Goal: Task Accomplishment & Management: Manage account settings

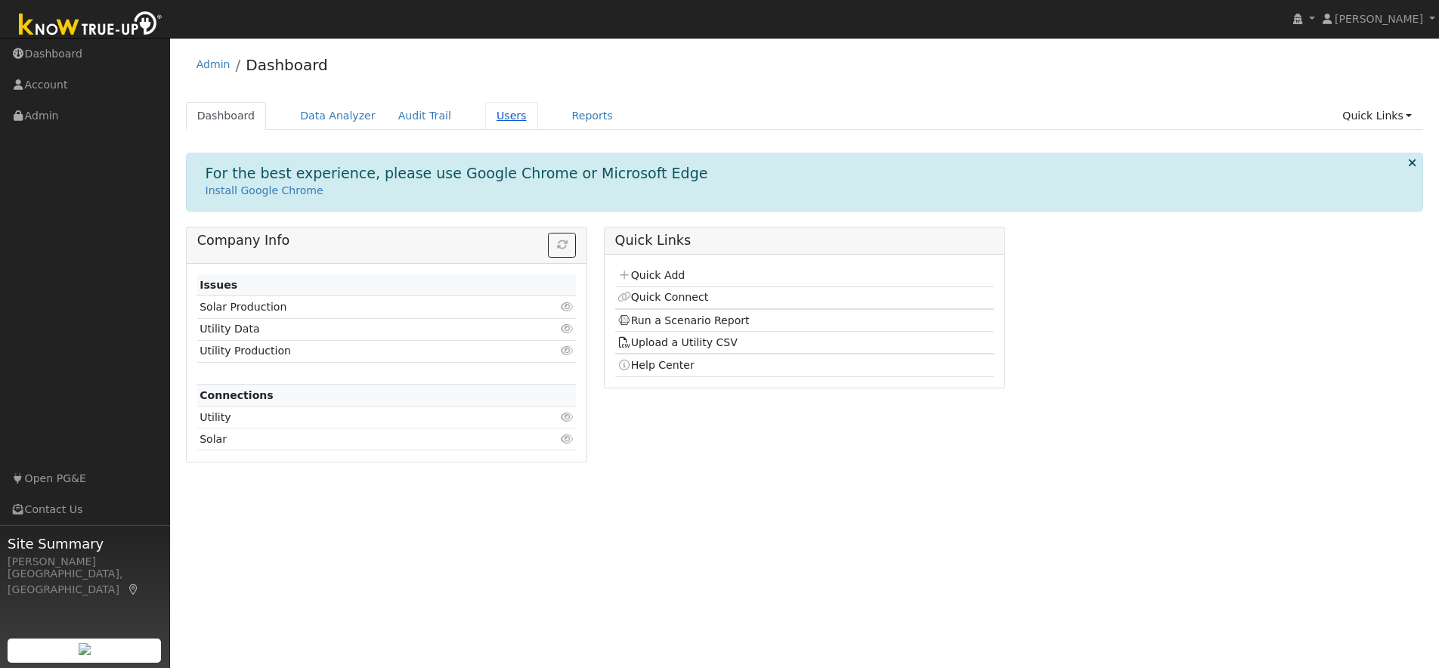
click at [497, 116] on link "Users" at bounding box center [511, 116] width 53 height 28
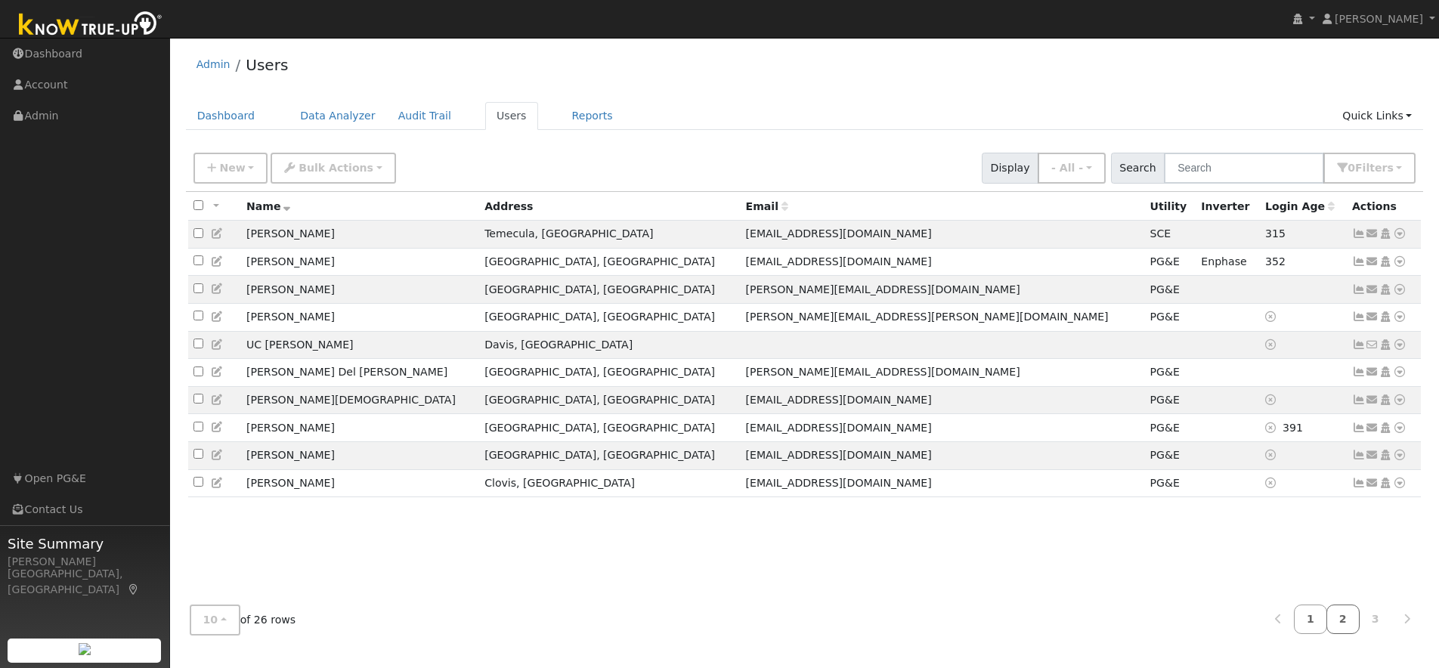
click at [1341, 624] on link "2" at bounding box center [1342, 619] width 33 height 29
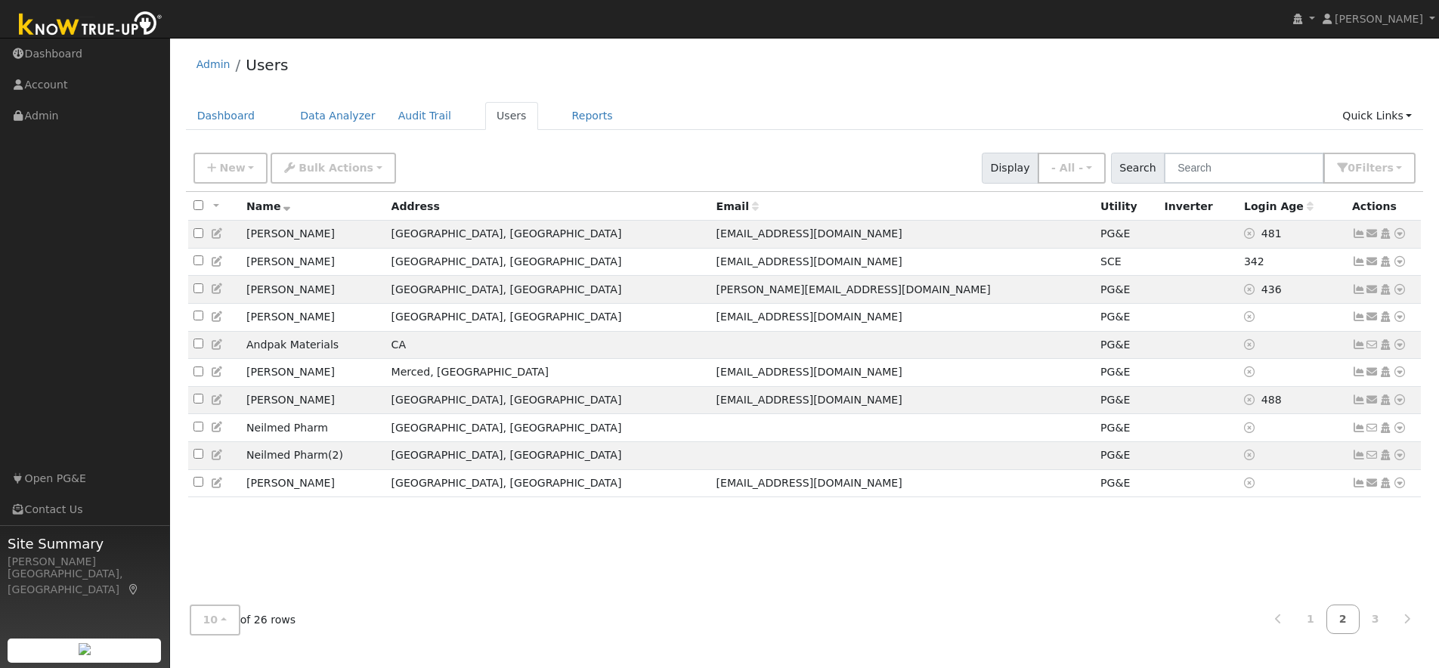
click at [1341, 624] on link "2" at bounding box center [1342, 619] width 33 height 29
click at [1380, 624] on link "3" at bounding box center [1375, 619] width 33 height 29
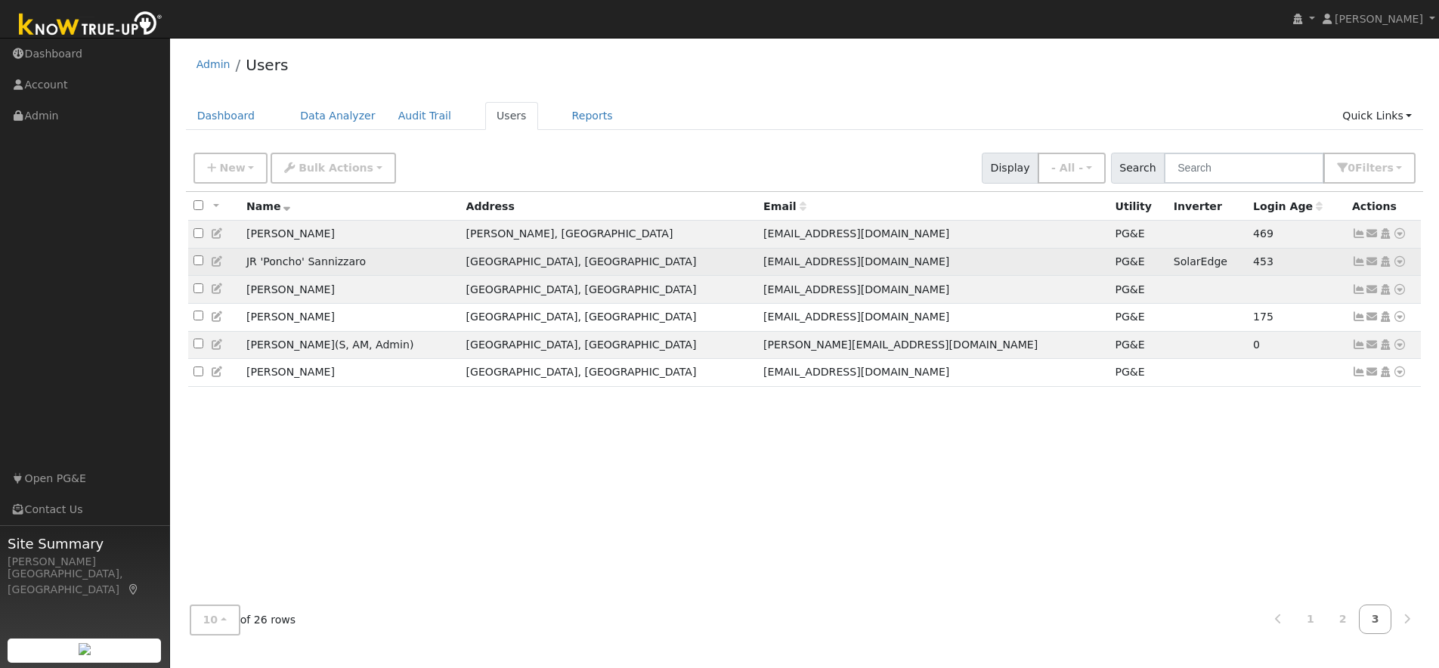
click at [1361, 266] on icon at bounding box center [1359, 261] width 14 height 11
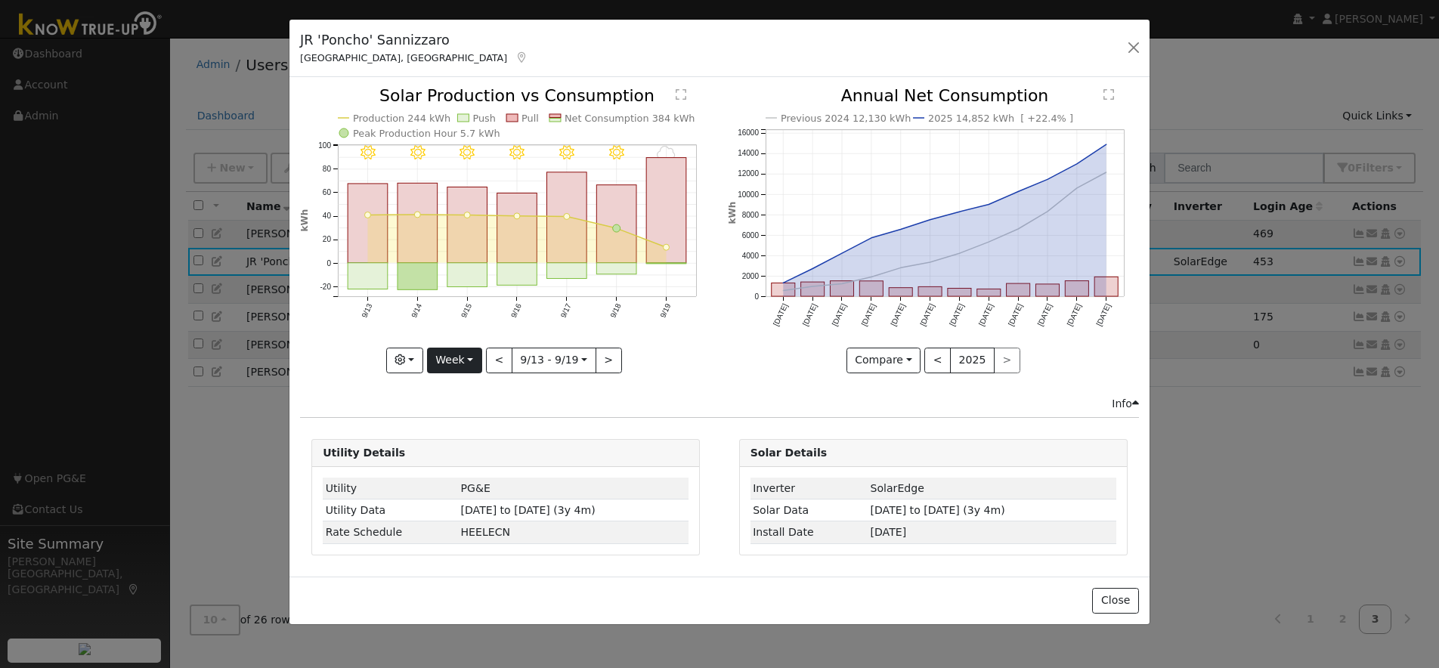
click at [469, 350] on button "Week" at bounding box center [454, 361] width 55 height 26
click at [466, 392] on link "Day" at bounding box center [480, 391] width 105 height 21
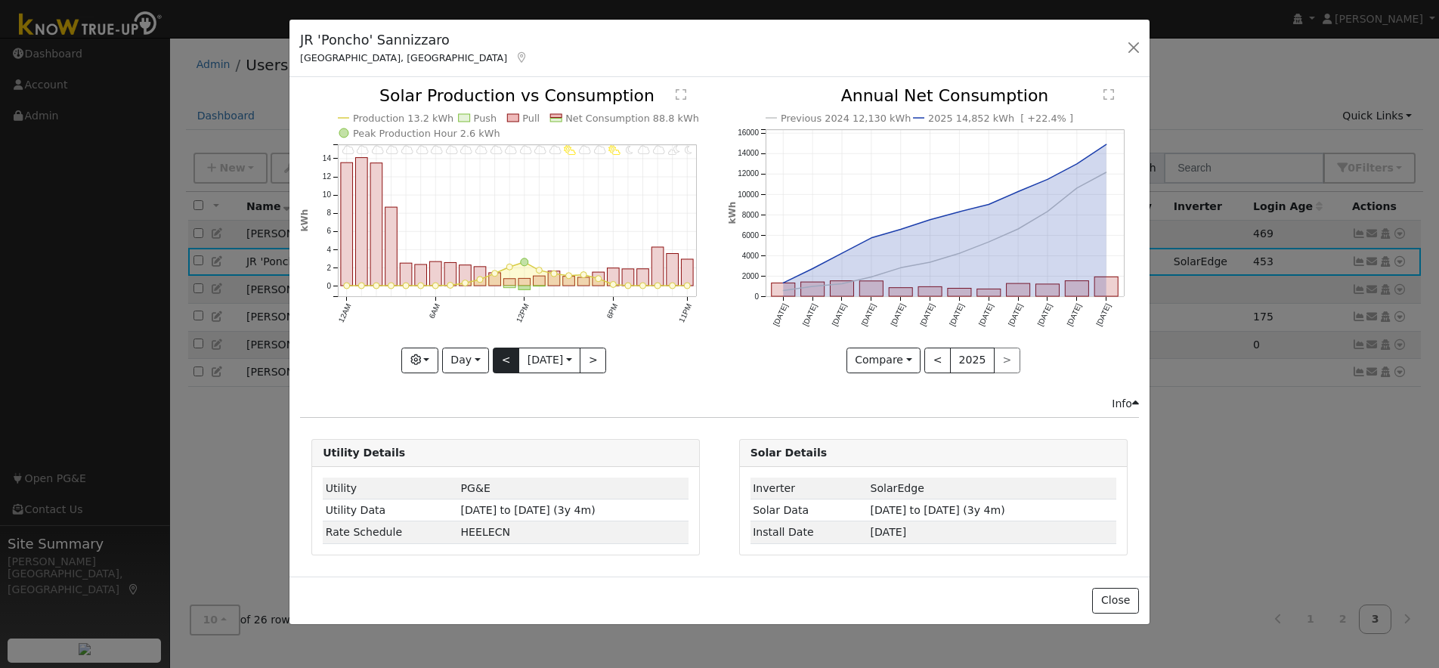
click at [502, 353] on button "<" at bounding box center [506, 361] width 26 height 26
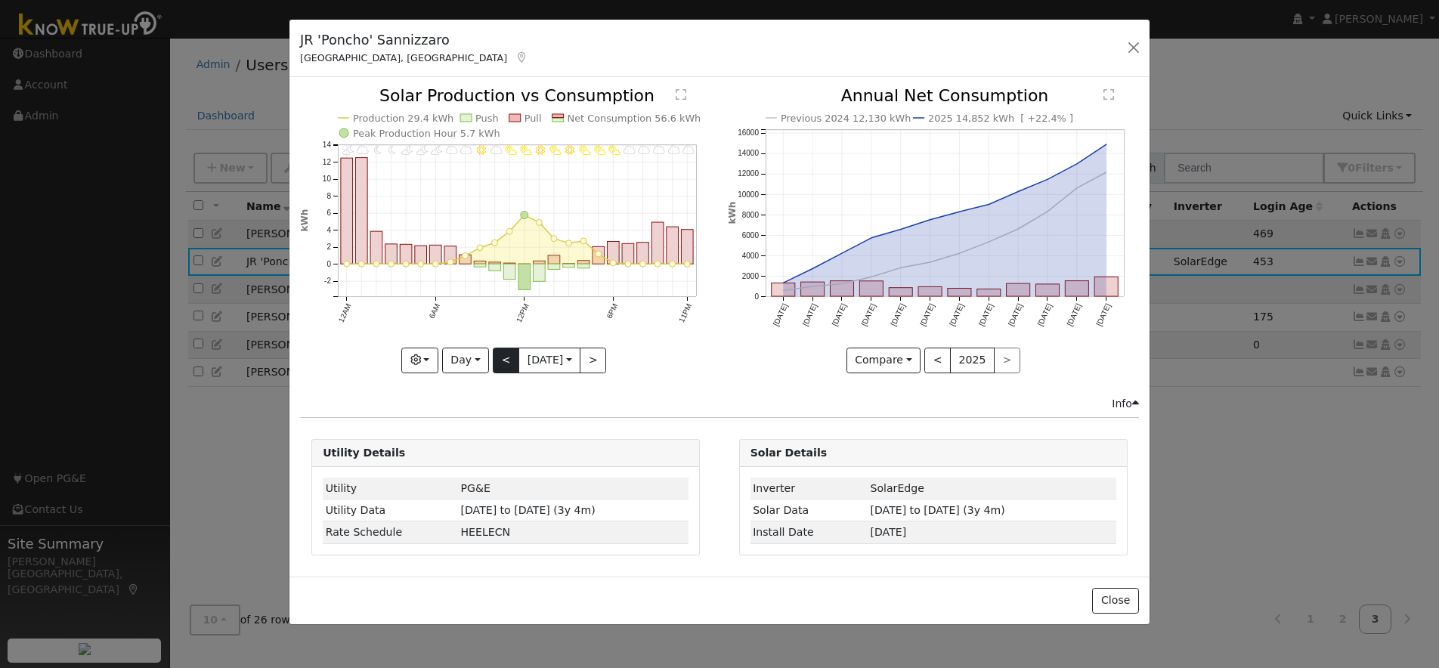
click at [502, 353] on button "<" at bounding box center [506, 361] width 26 height 26
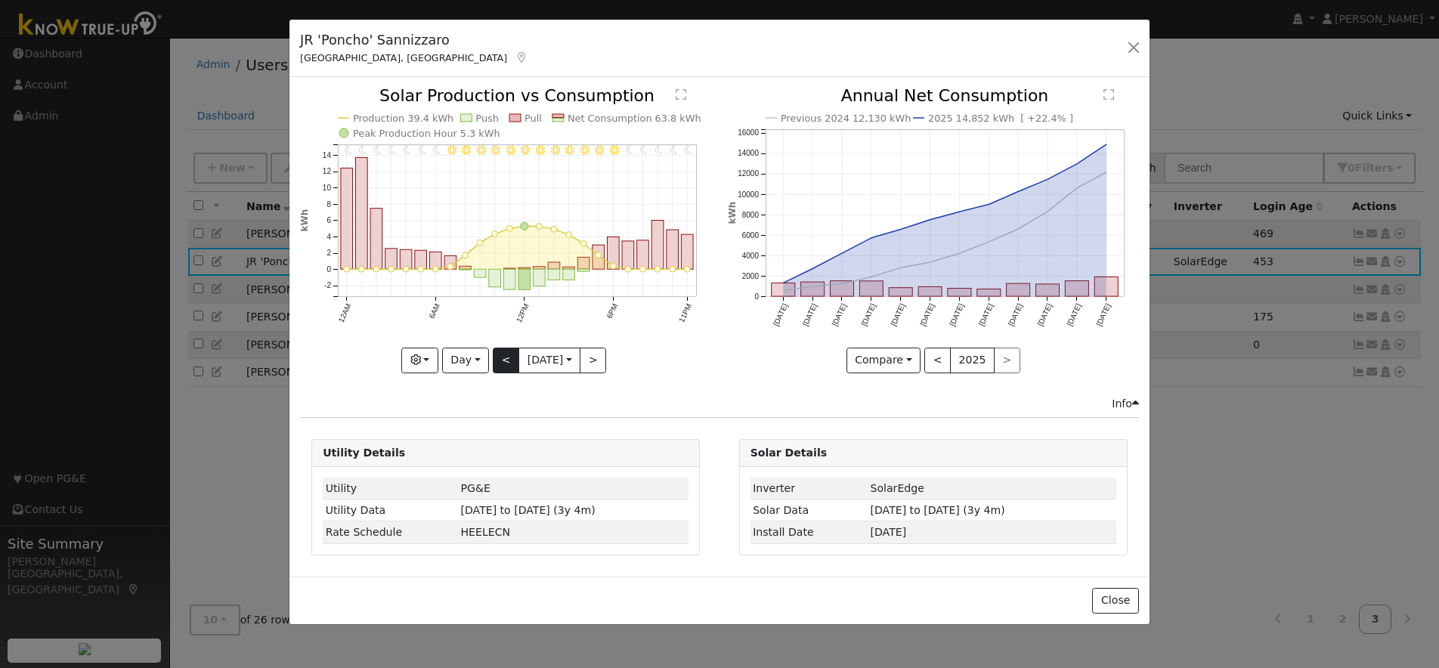
click at [502, 353] on div at bounding box center [505, 230] width 411 height 285
click at [502, 353] on button "<" at bounding box center [506, 361] width 26 height 26
type input "2025-09-16"
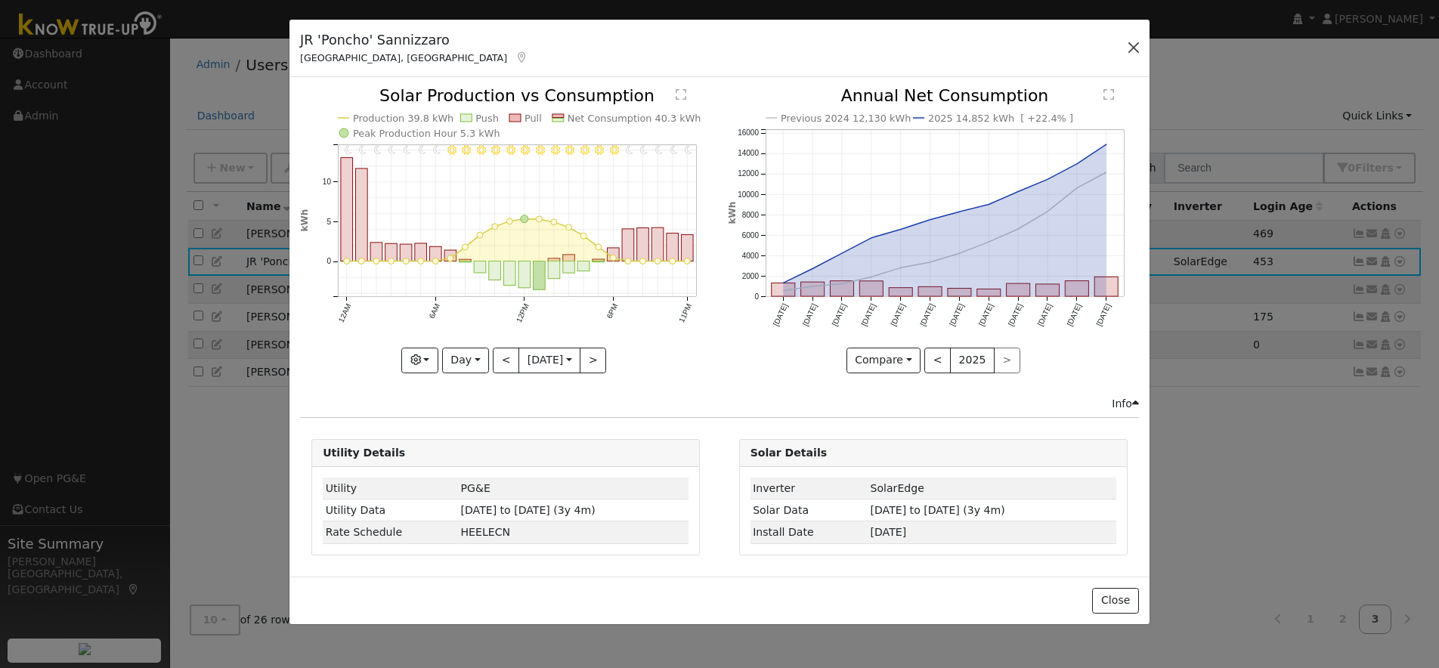
click at [1131, 46] on button "button" at bounding box center [1133, 47] width 21 height 21
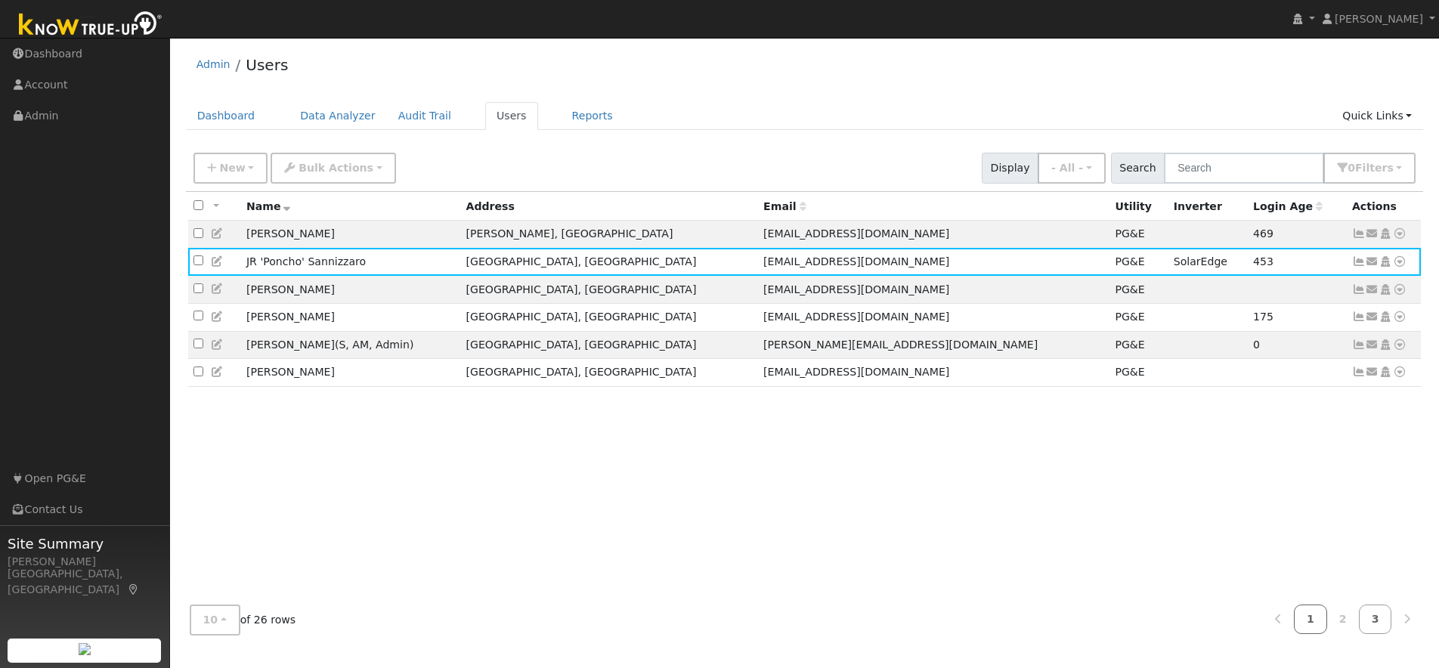
click at [1313, 623] on link "1" at bounding box center [1310, 619] width 33 height 29
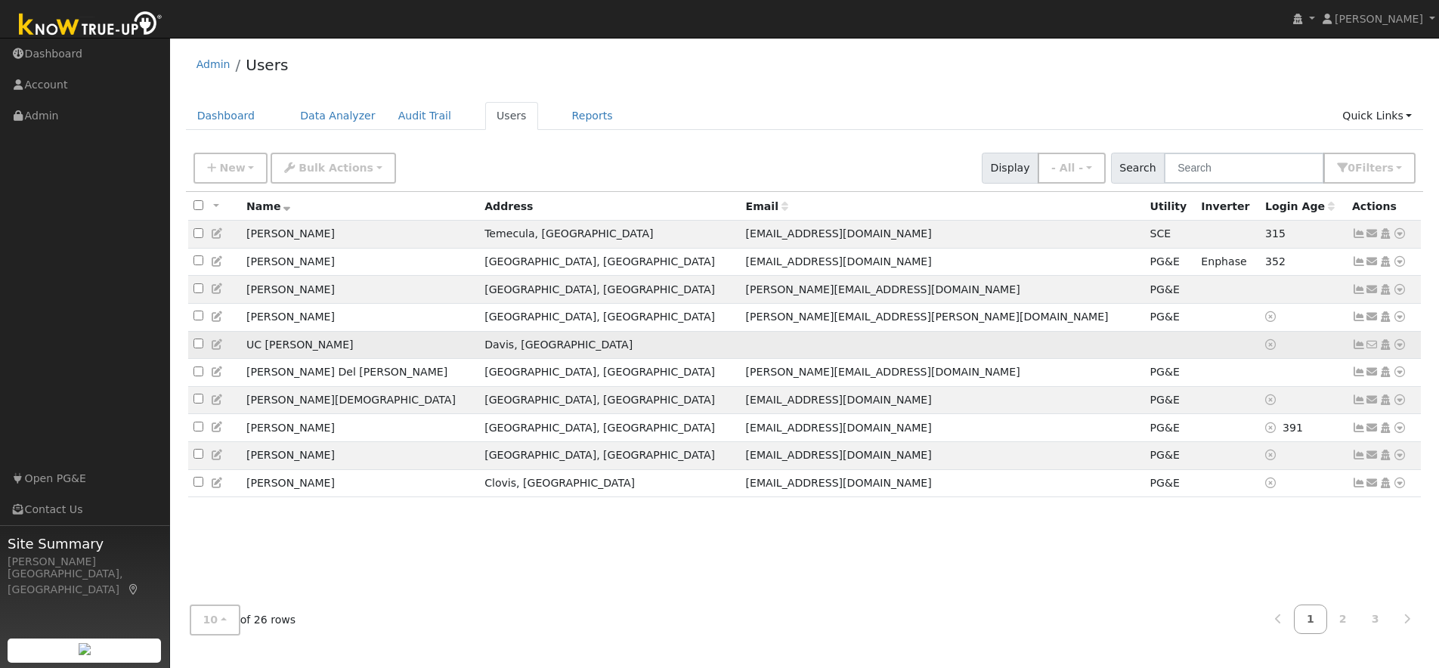
click at [1357, 350] on icon at bounding box center [1359, 344] width 14 height 11
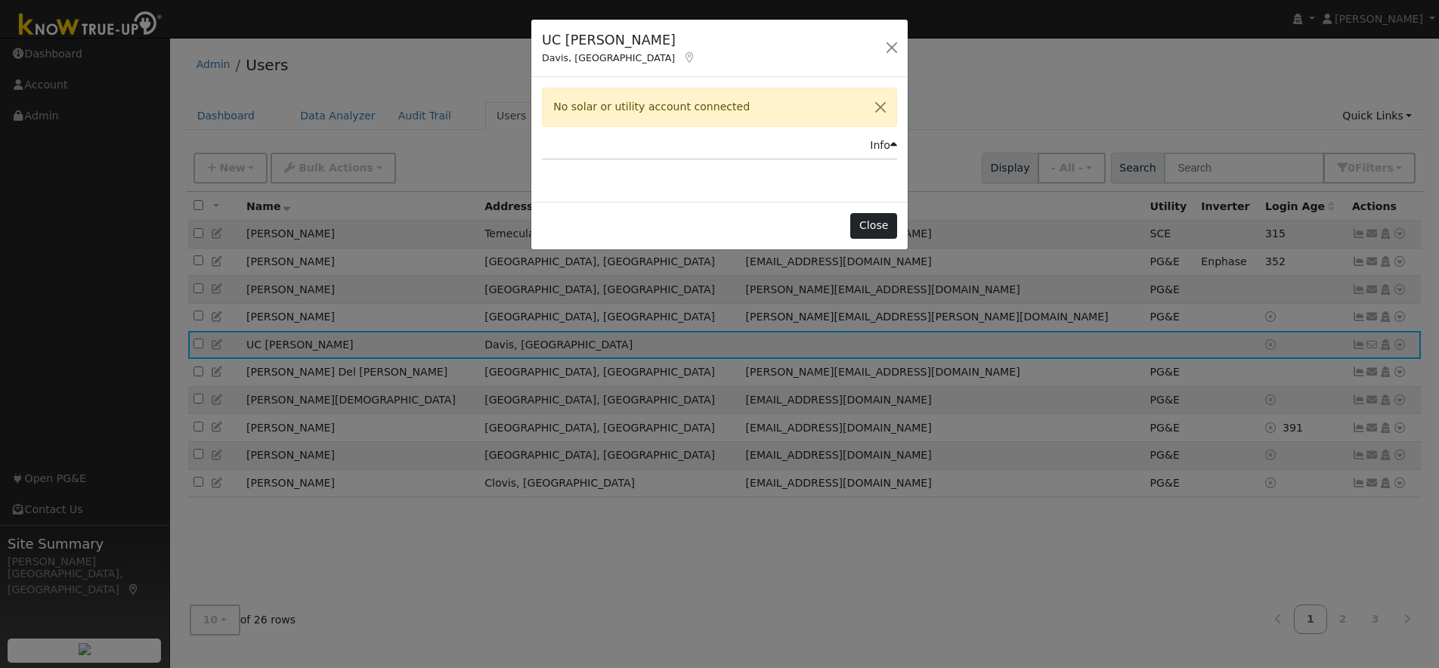
click at [890, 224] on button "Close" at bounding box center [873, 226] width 46 height 26
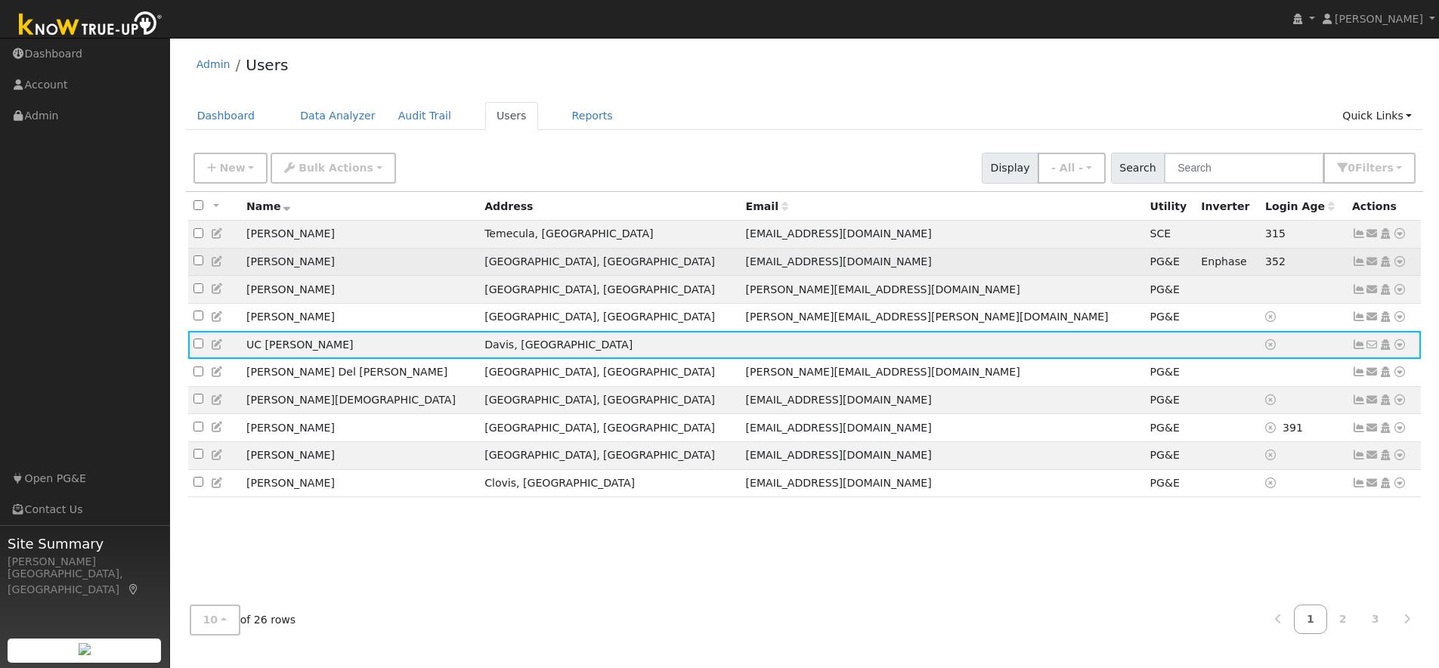
click at [1357, 263] on icon at bounding box center [1359, 261] width 14 height 11
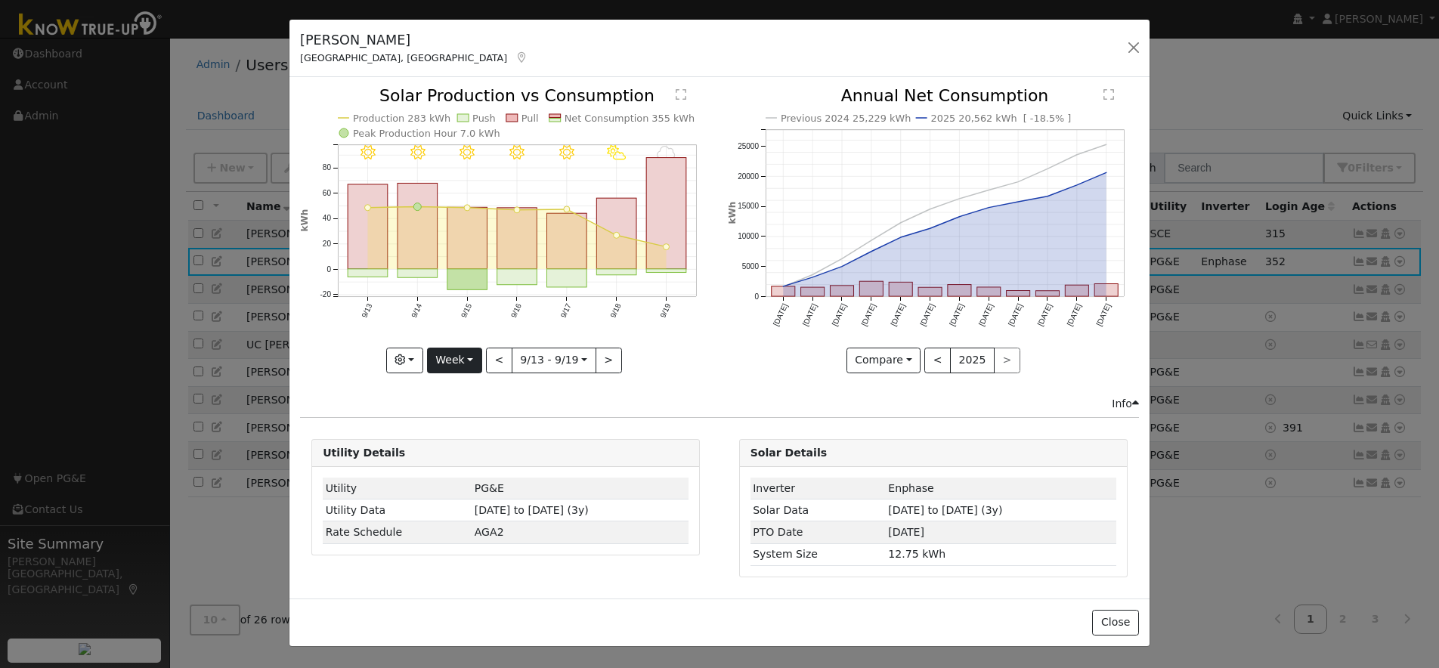
click at [476, 361] on button "Week" at bounding box center [454, 361] width 55 height 26
click at [451, 389] on link "Day" at bounding box center [480, 391] width 105 height 21
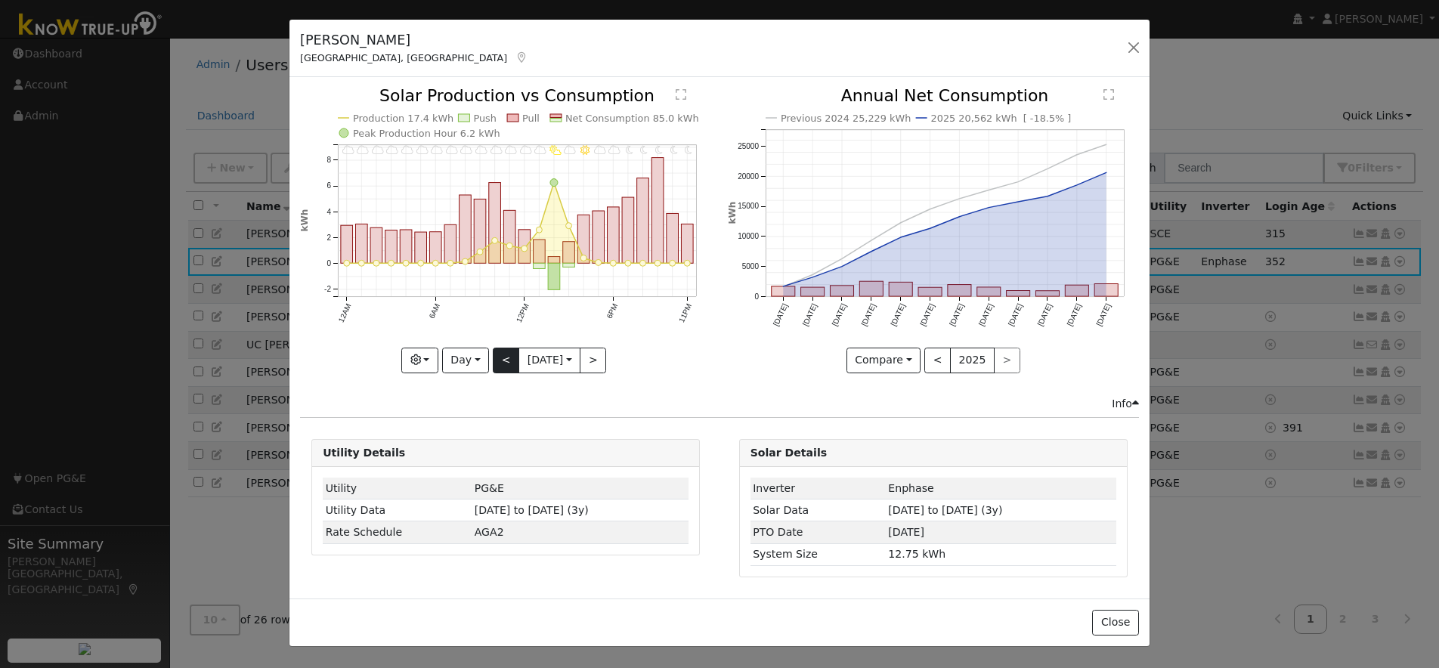
click at [496, 360] on button "<" at bounding box center [506, 361] width 26 height 26
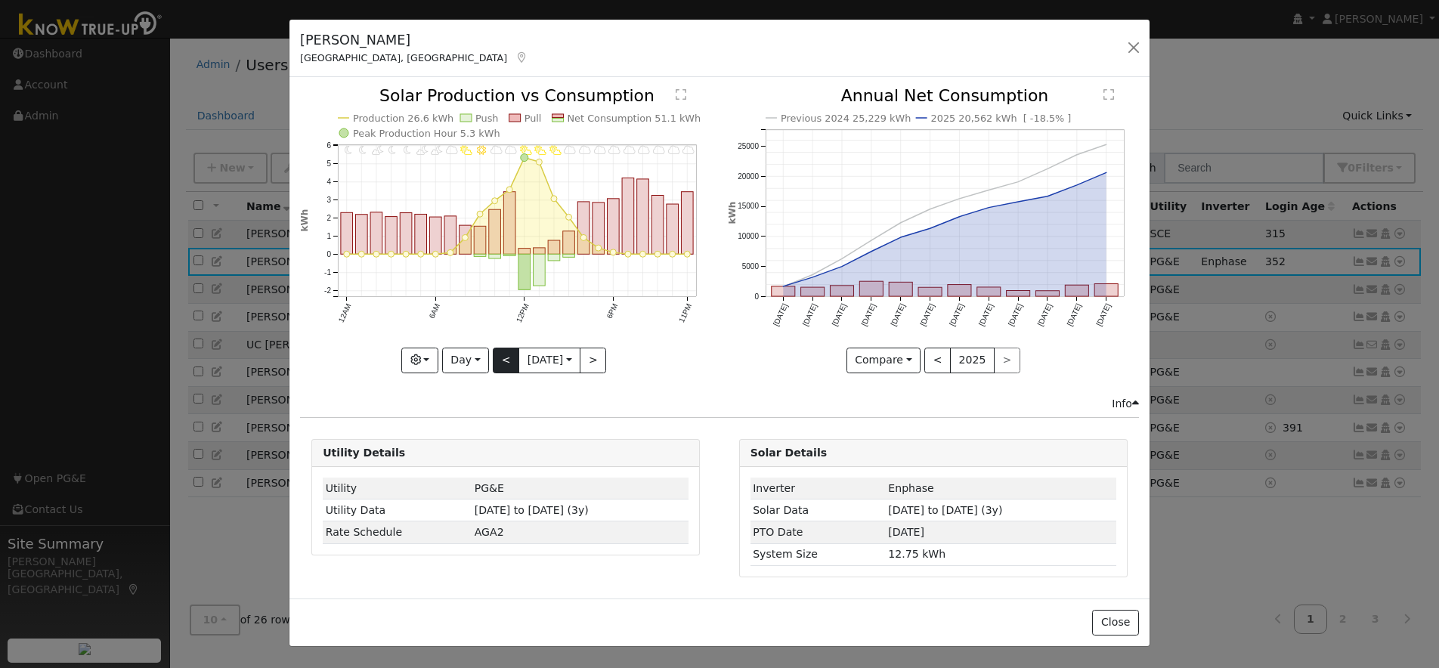
click at [496, 360] on button "<" at bounding box center [506, 361] width 26 height 26
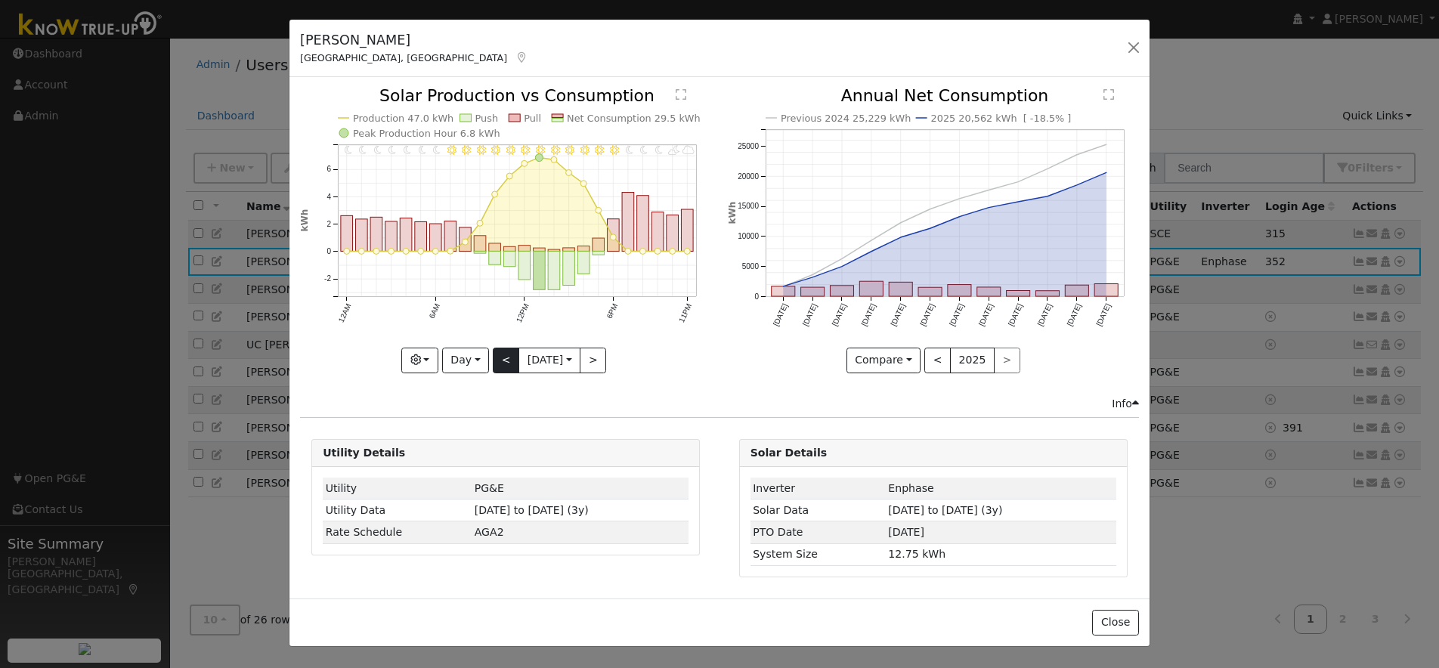
click at [496, 360] on button "<" at bounding box center [506, 361] width 26 height 26
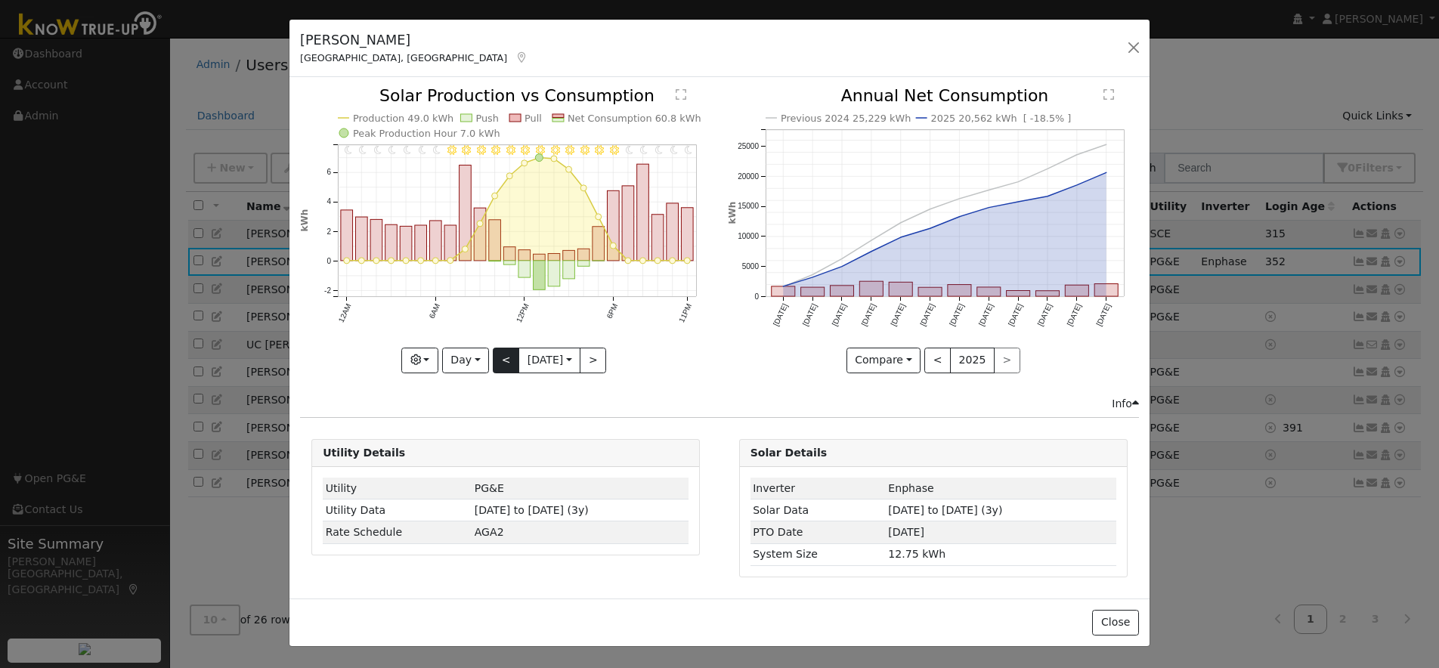
click at [496, 360] on button "<" at bounding box center [506, 361] width 26 height 26
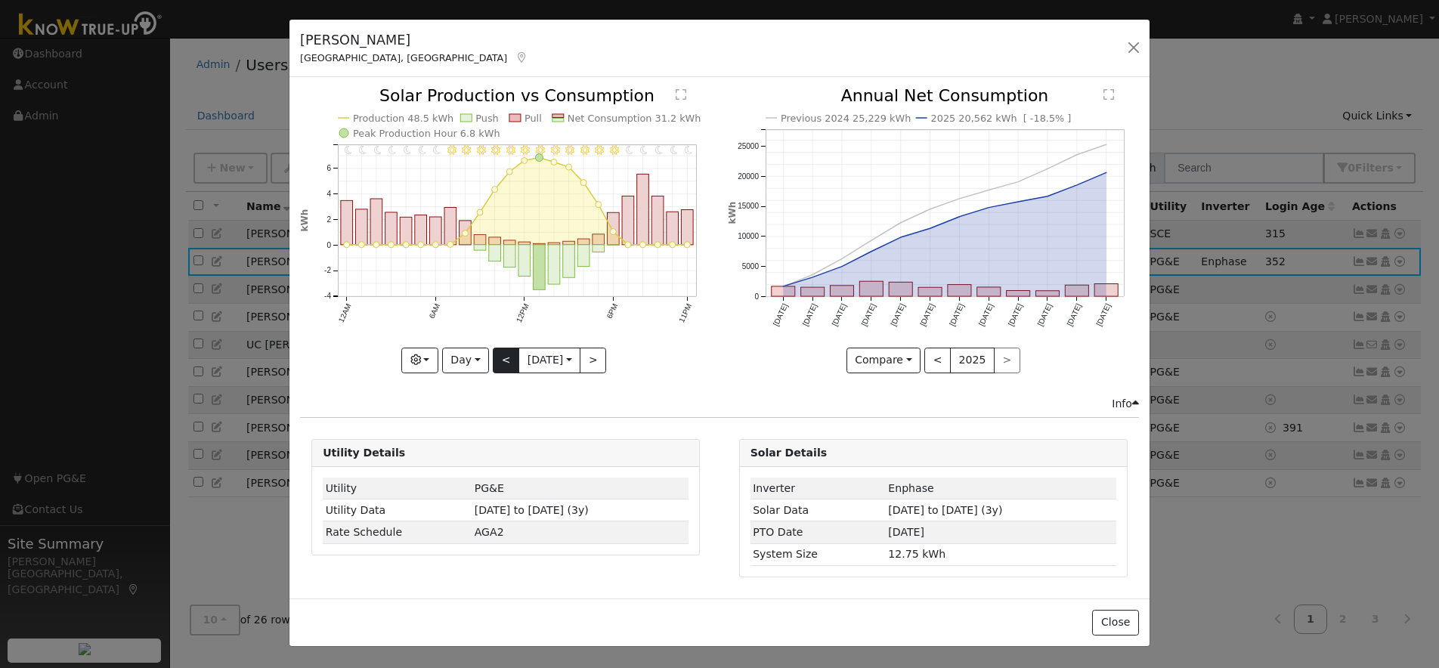
click at [496, 360] on button "<" at bounding box center [506, 361] width 26 height 26
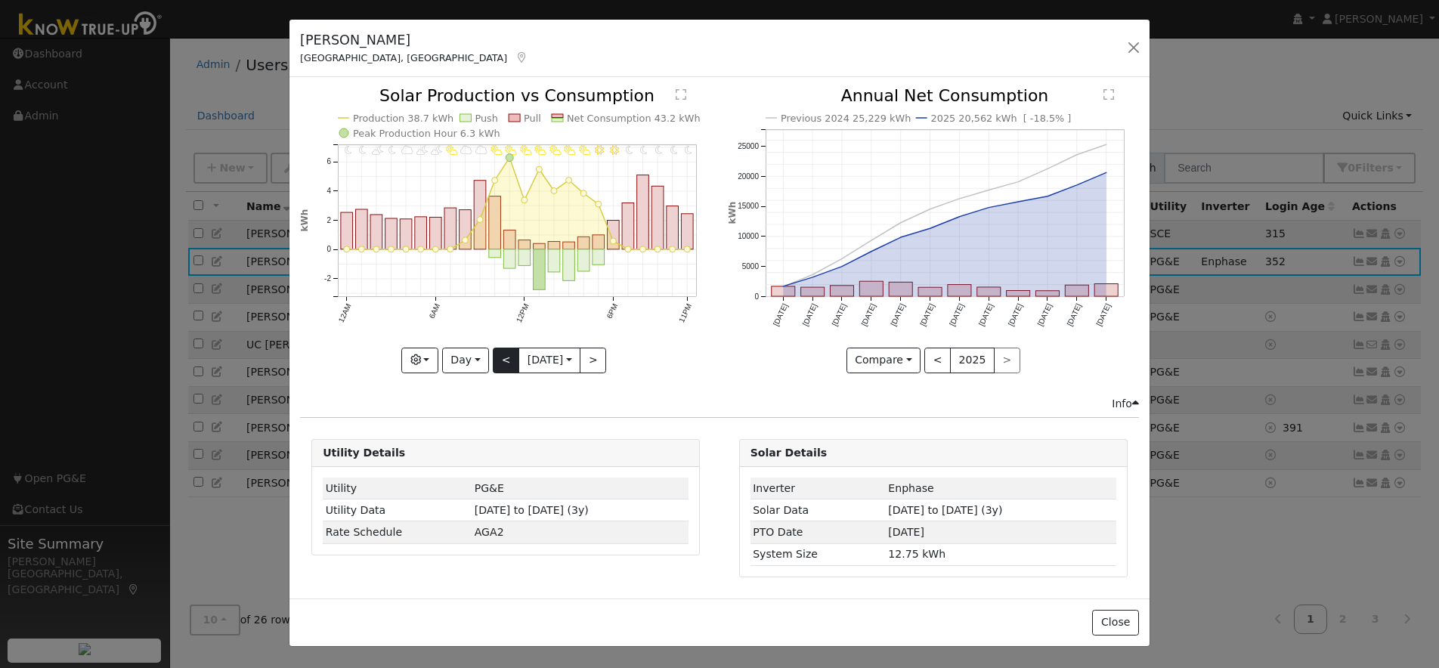
click at [496, 360] on button "<" at bounding box center [506, 361] width 26 height 26
type input "2025-09-09"
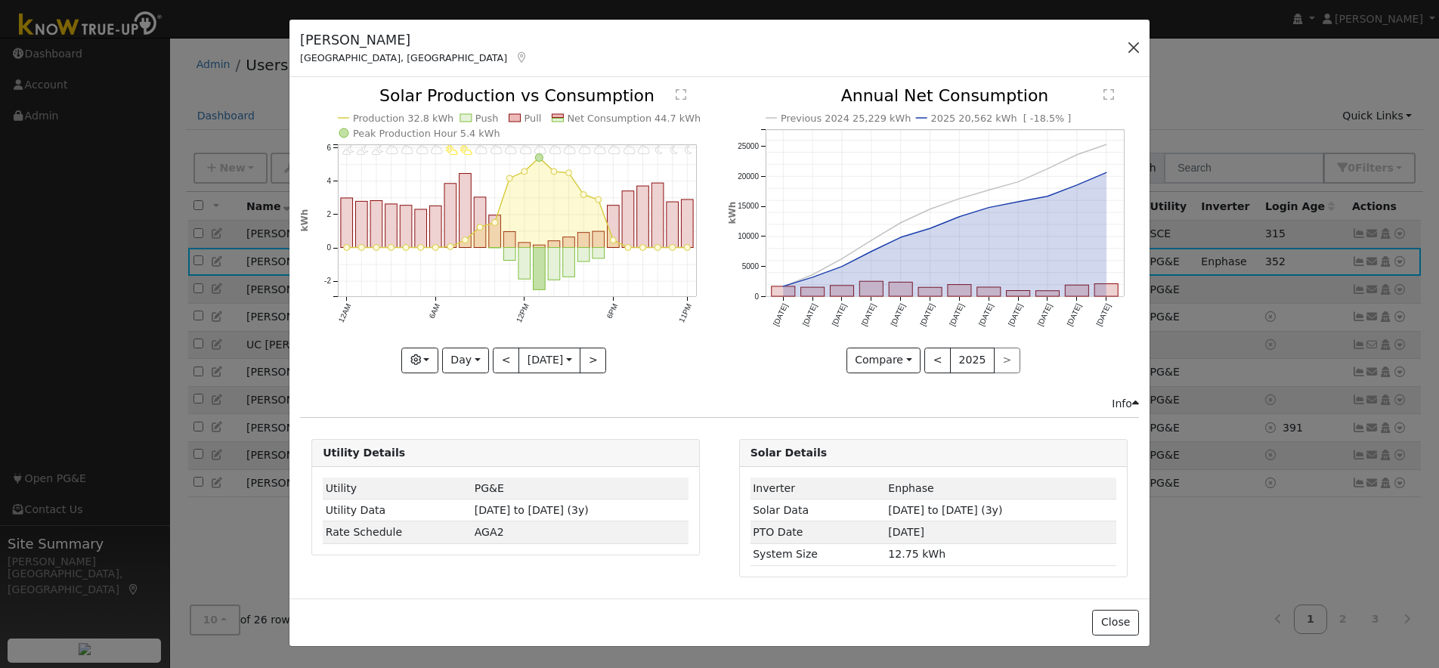
click at [1130, 50] on button "button" at bounding box center [1133, 47] width 21 height 21
